Goal: Check status: Check status

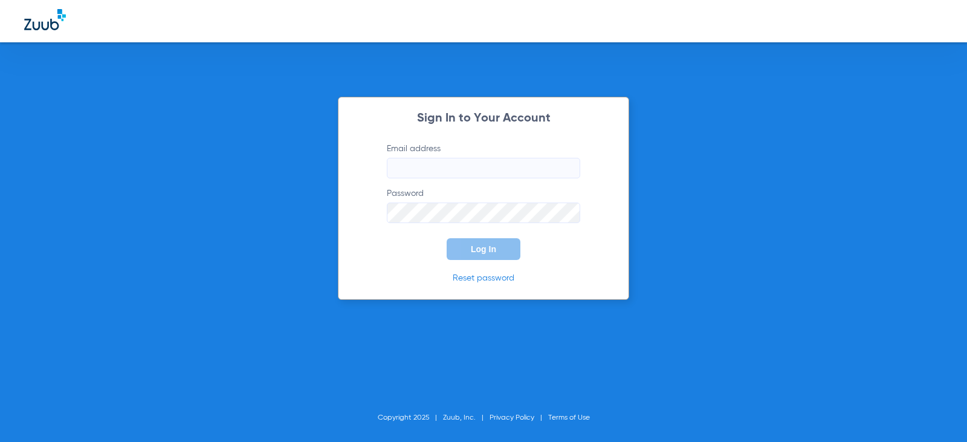
type input "[EMAIL_ADDRESS][DOMAIN_NAME]"
click at [490, 254] on button "Log In" at bounding box center [484, 249] width 74 height 22
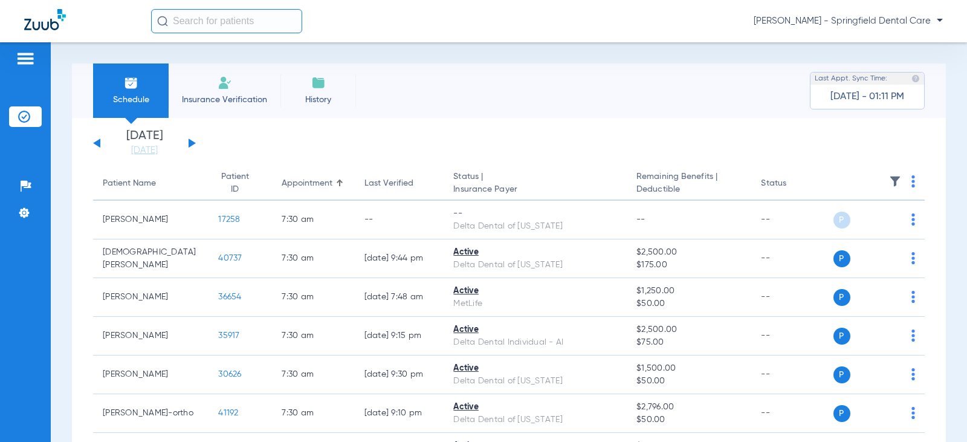
click at [186, 23] on input "text" at bounding box center [226, 21] width 151 height 24
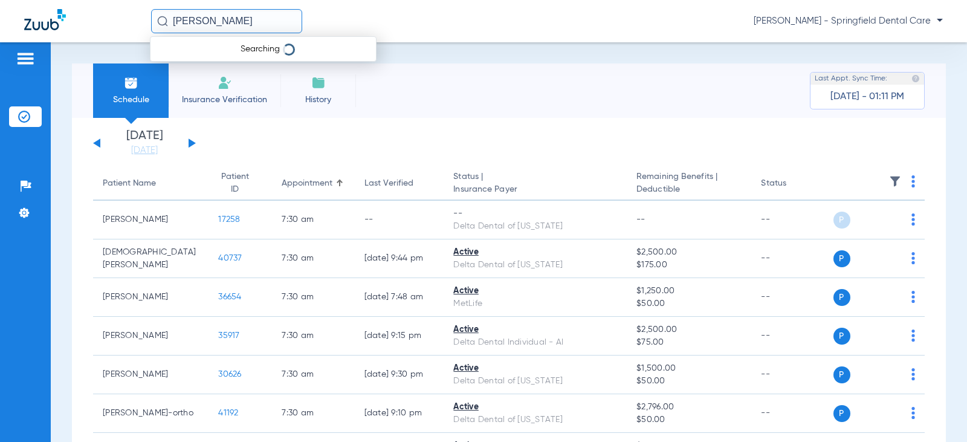
type input "[PERSON_NAME]"
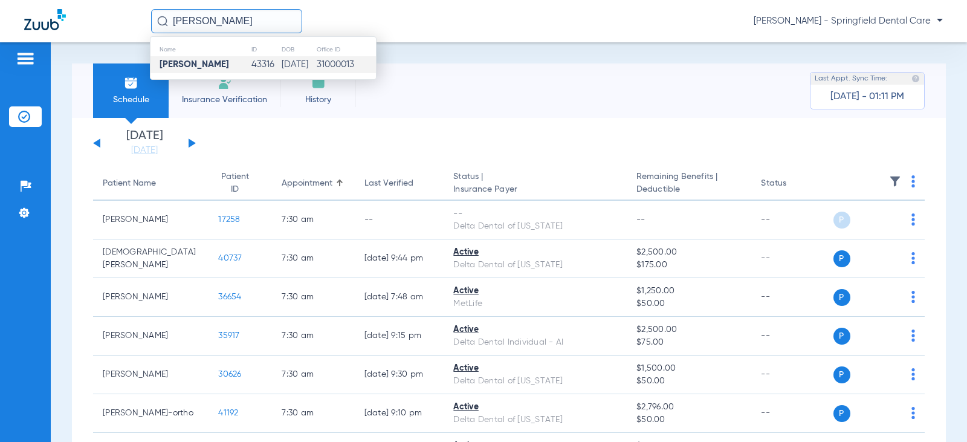
click at [251, 59] on td "43316" at bounding box center [266, 64] width 31 height 17
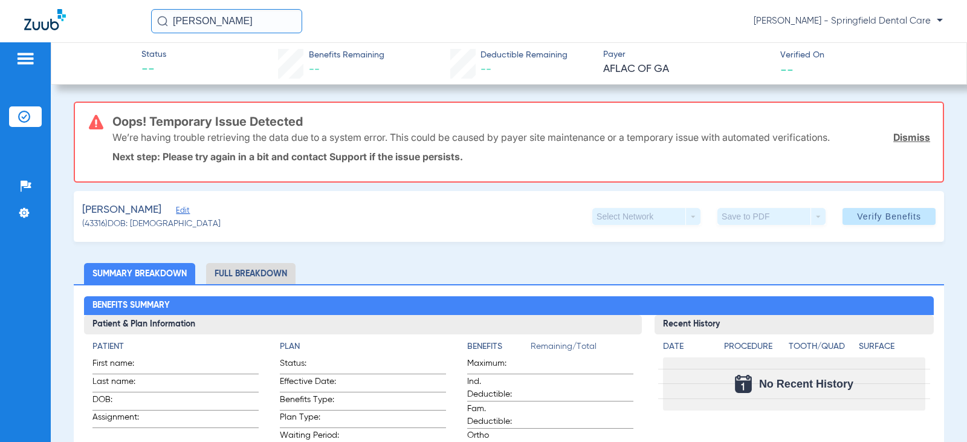
drag, startPoint x: 204, startPoint y: 158, endPoint x: 488, endPoint y: 170, distance: 284.4
click at [486, 173] on div "Oops! Temporary Issue Detected We’re having trouble retrieving the data due to …" at bounding box center [521, 142] width 818 height 79
click at [494, 165] on div "Oops! Temporary Issue Detected We’re having trouble retrieving the data due to …" at bounding box center [521, 142] width 818 height 79
click at [881, 218] on span "Verify Benefits" at bounding box center [889, 217] width 64 height 10
